Goal: Find contact information: Find contact information

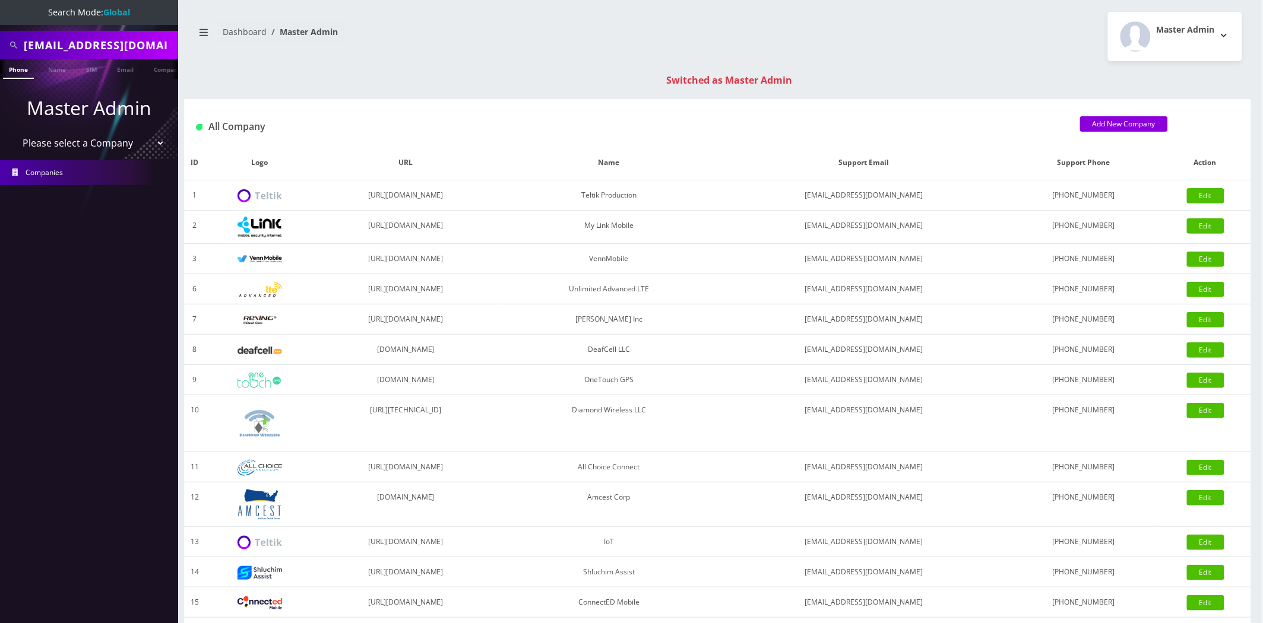
click at [102, 53] on input "[EMAIL_ADDRESS][DOMAIN_NAME]" at bounding box center [99, 45] width 151 height 23
click at [101, 53] on input "[EMAIL_ADDRESS][DOMAIN_NAME]" at bounding box center [99, 45] width 151 height 23
type input "[PERSON_NAME]"
click at [52, 77] on link "Name" at bounding box center [57, 69] width 30 height 20
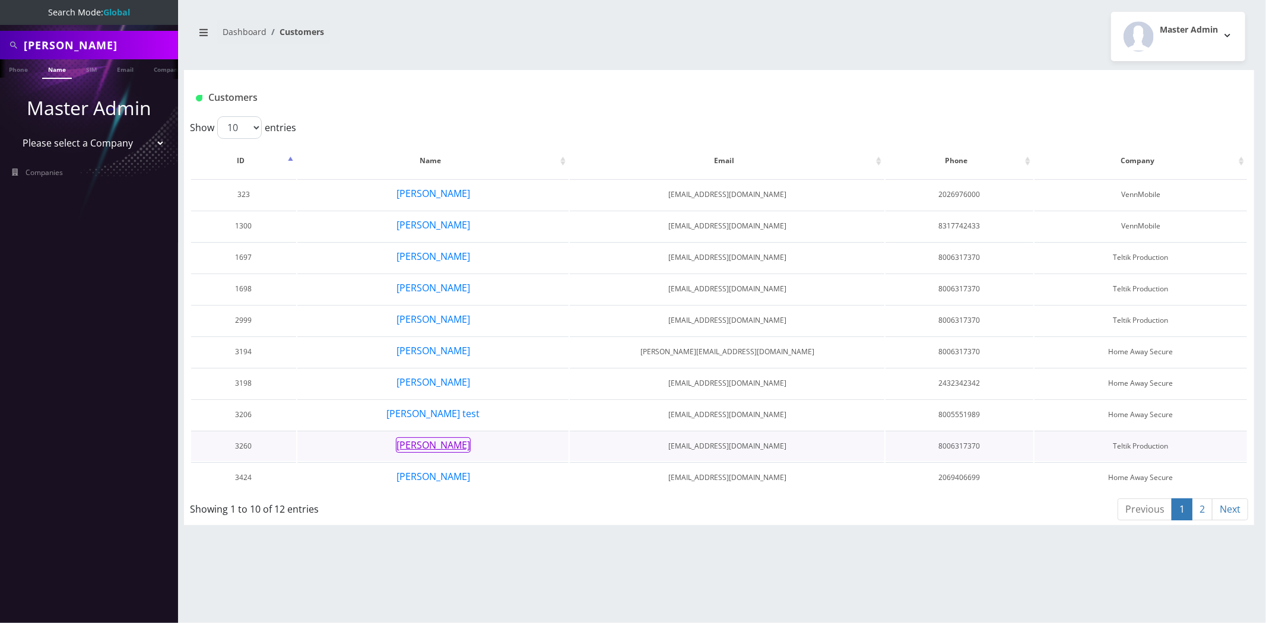
click at [426, 437] on button "[PERSON_NAME]" at bounding box center [433, 444] width 75 height 15
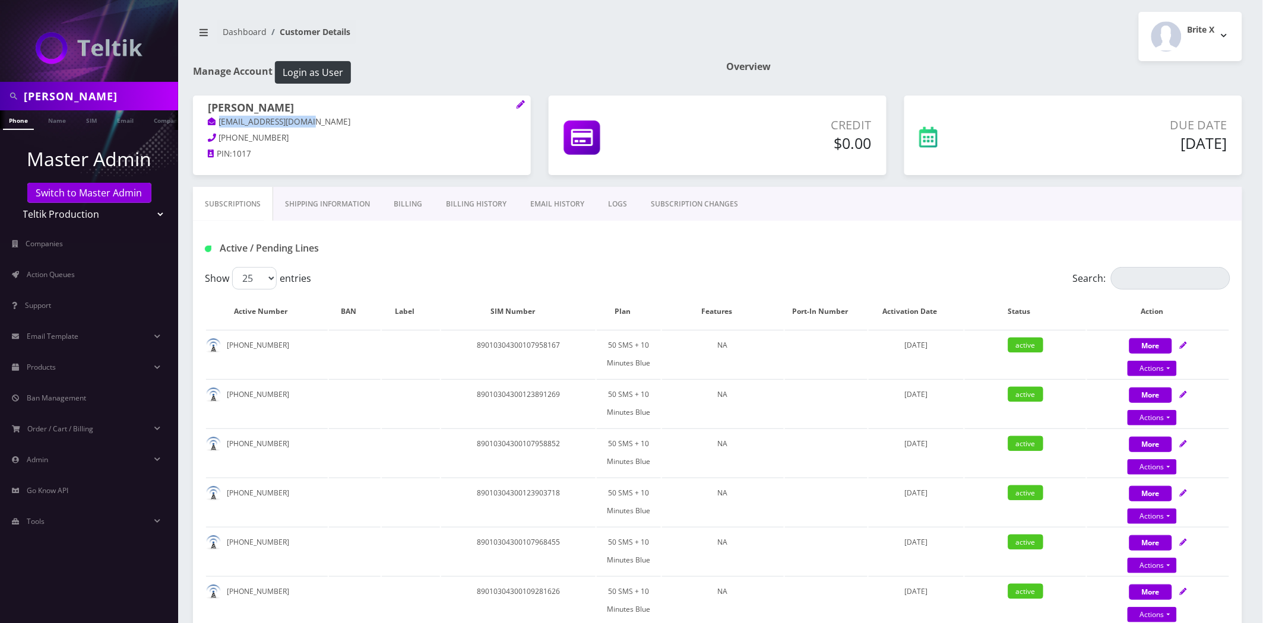
drag, startPoint x: 288, startPoint y: 122, endPoint x: 198, endPoint y: 125, distance: 89.7
click at [198, 125] on div "[PERSON_NAME] [EMAIL_ADDRESS][DOMAIN_NAME] [PHONE_NUMBER] PIN: 1017" at bounding box center [362, 133] width 338 height 74
copy link "[EMAIL_ADDRESS][DOMAIN_NAME]"
